Goal: Task Accomplishment & Management: Manage account settings

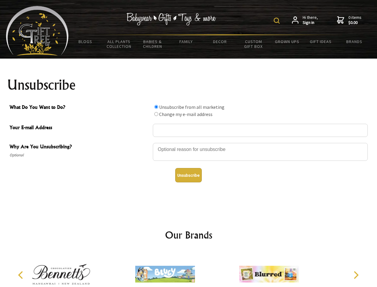
click at [278, 21] on img at bounding box center [277, 21] width 6 height 6
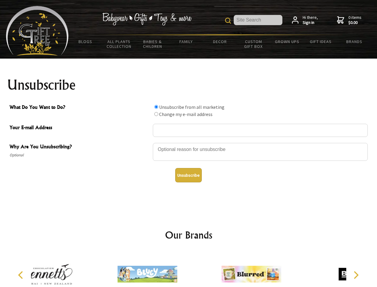
click at [189, 142] on div at bounding box center [260, 152] width 215 height 21
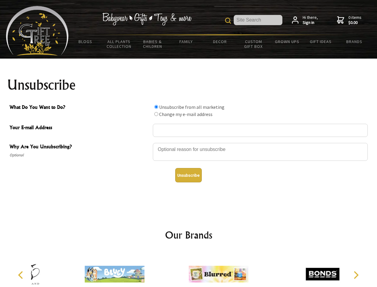
click at [156, 107] on input "What Do You Want to Do?" at bounding box center [156, 107] width 4 height 4
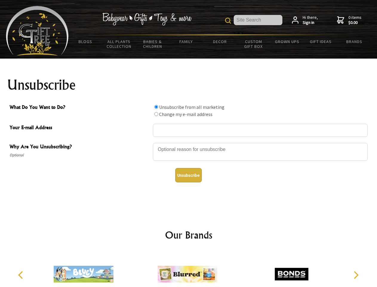
click at [156, 114] on input "What Do You Want to Do?" at bounding box center [156, 114] width 4 height 4
radio input "true"
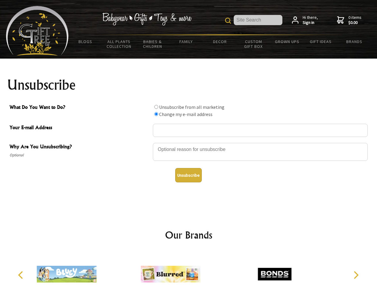
click at [188, 175] on button "Unsubscribe" at bounding box center [188, 175] width 27 height 14
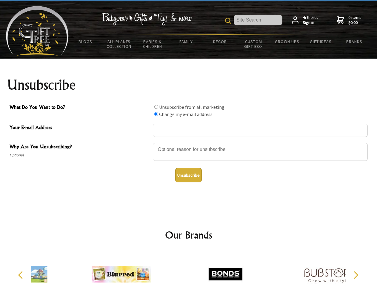
click at [22, 275] on icon "Previous" at bounding box center [21, 275] width 8 height 8
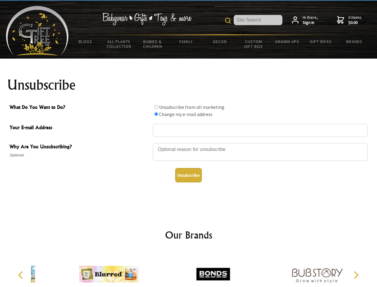
click at [356, 275] on icon "Next" at bounding box center [356, 275] width 8 height 8
